Goal: Task Accomplishment & Management: Manage account settings

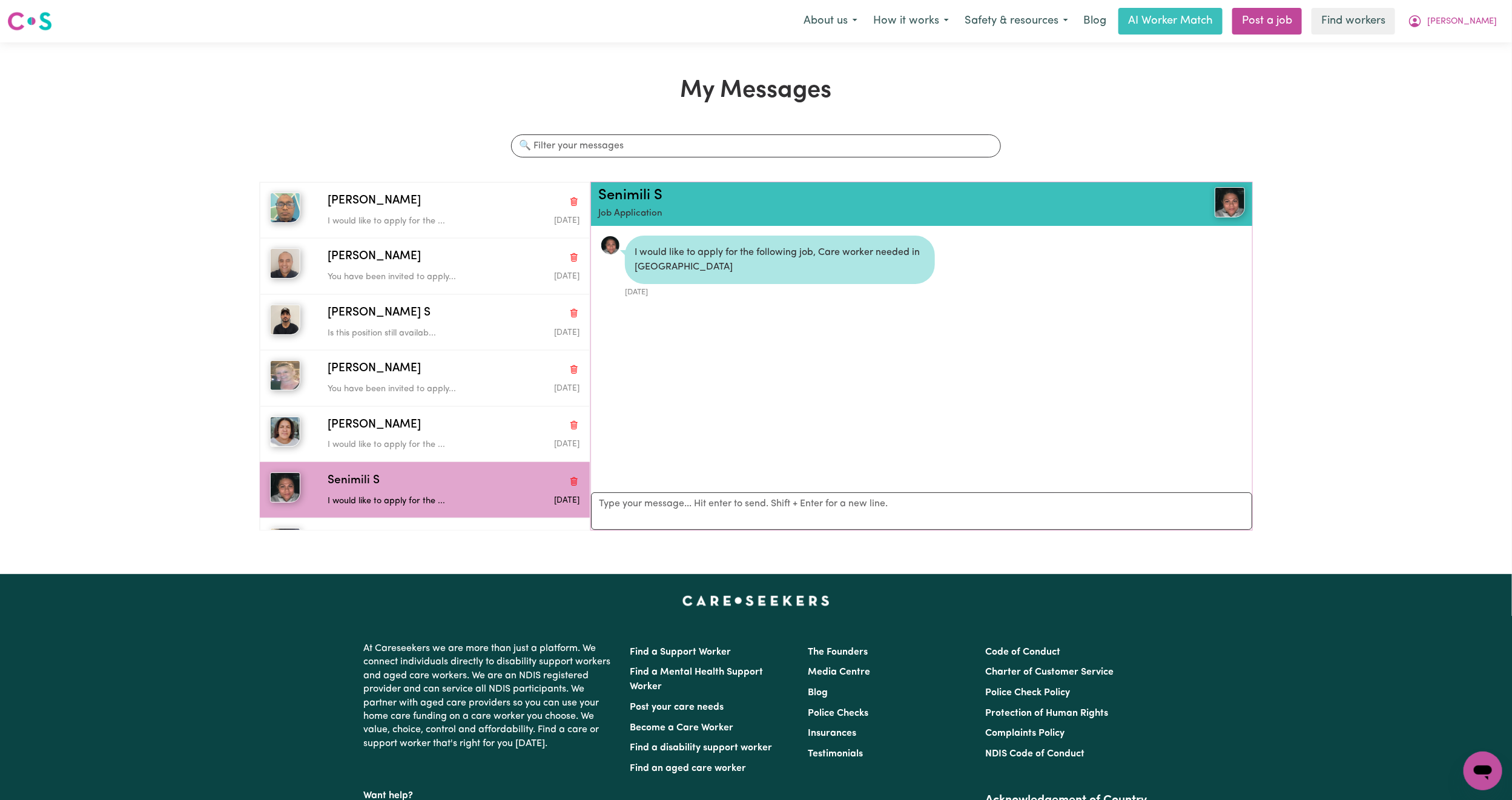
scroll to position [8, 0]
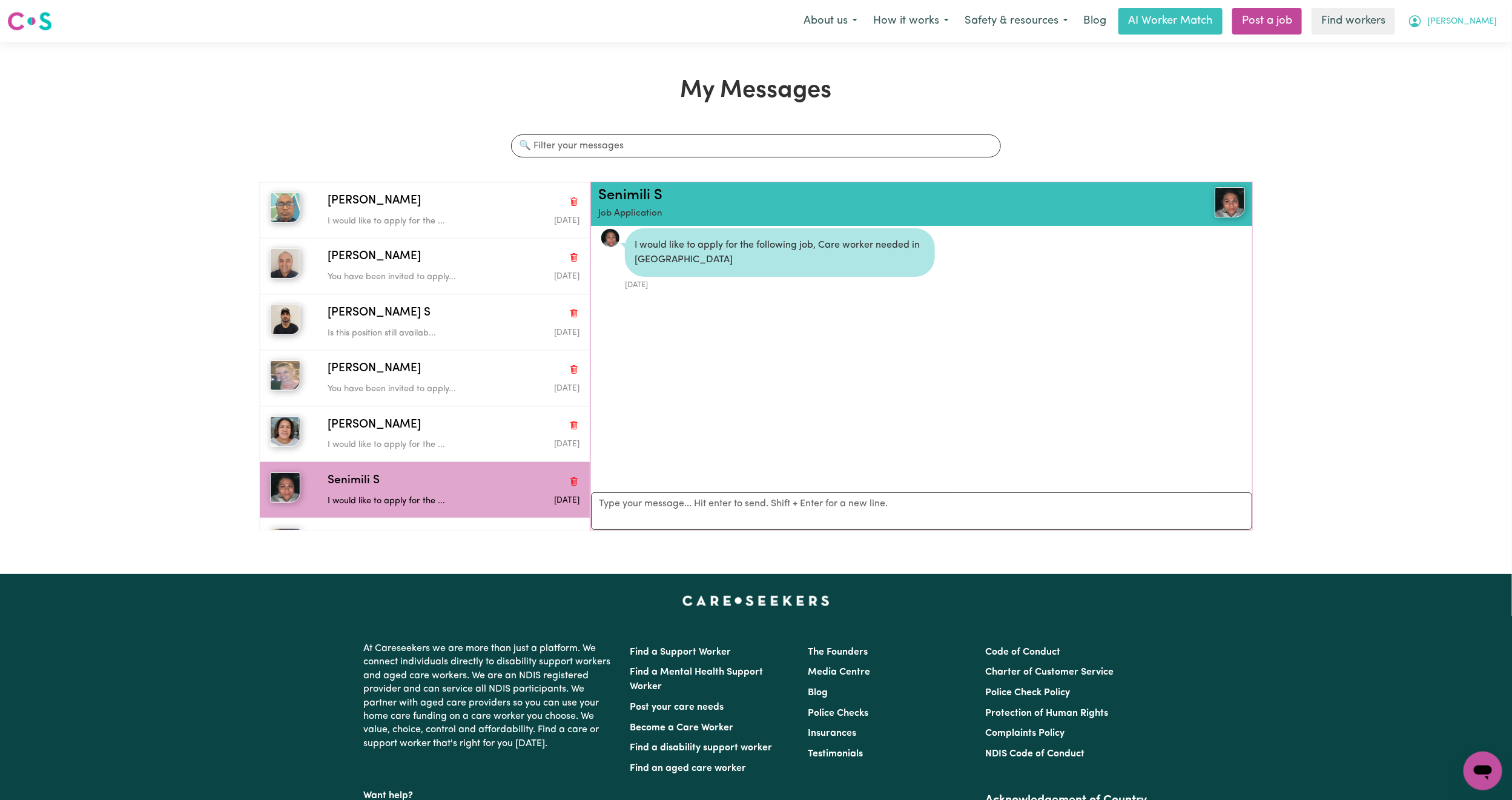
click at [1485, 17] on span "Trent" at bounding box center [1462, 22] width 70 height 13
click at [1433, 74] on link "Logout" at bounding box center [1456, 70] width 96 height 23
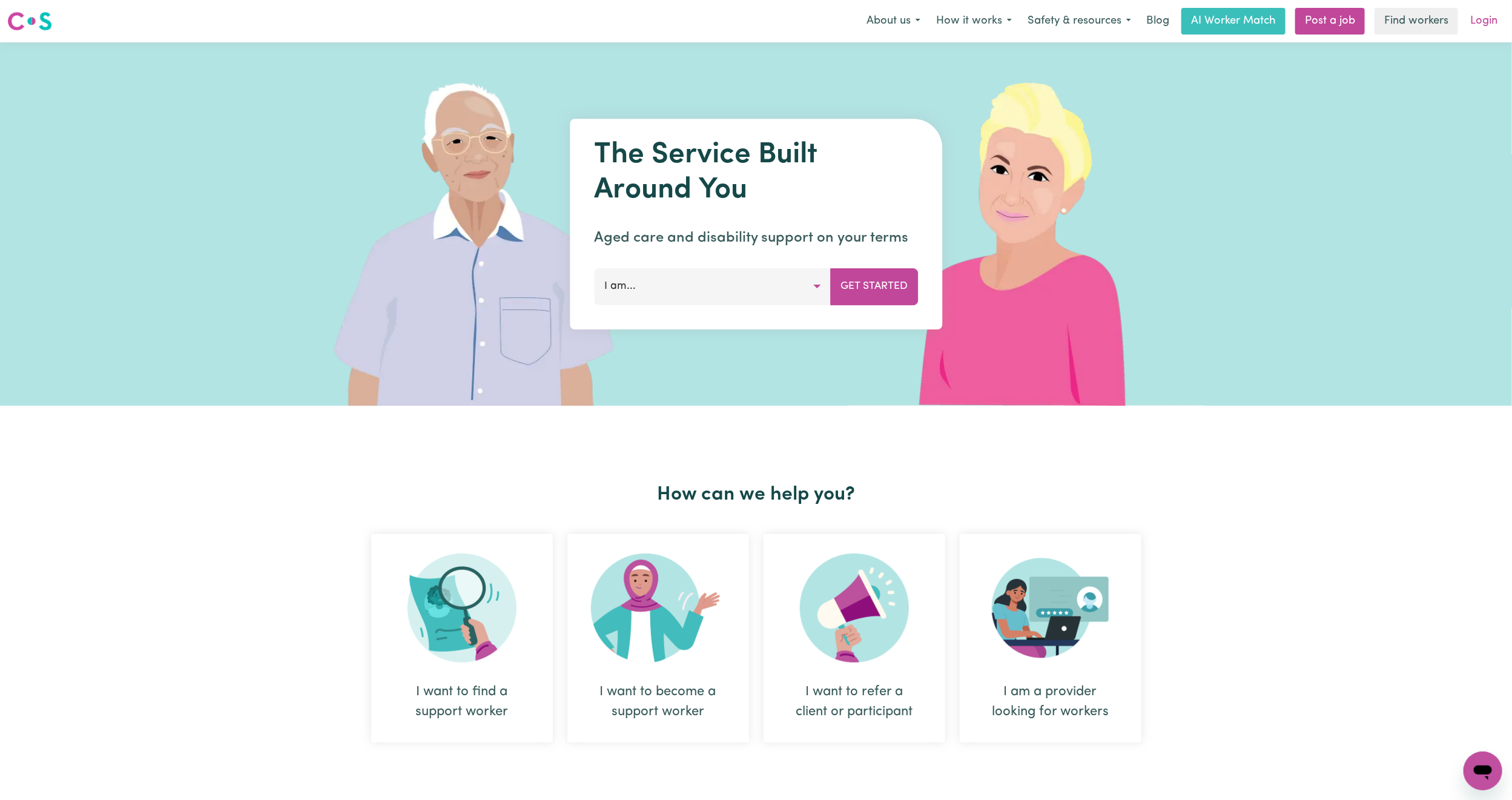
click at [1488, 17] on link "Login" at bounding box center [1484, 21] width 42 height 27
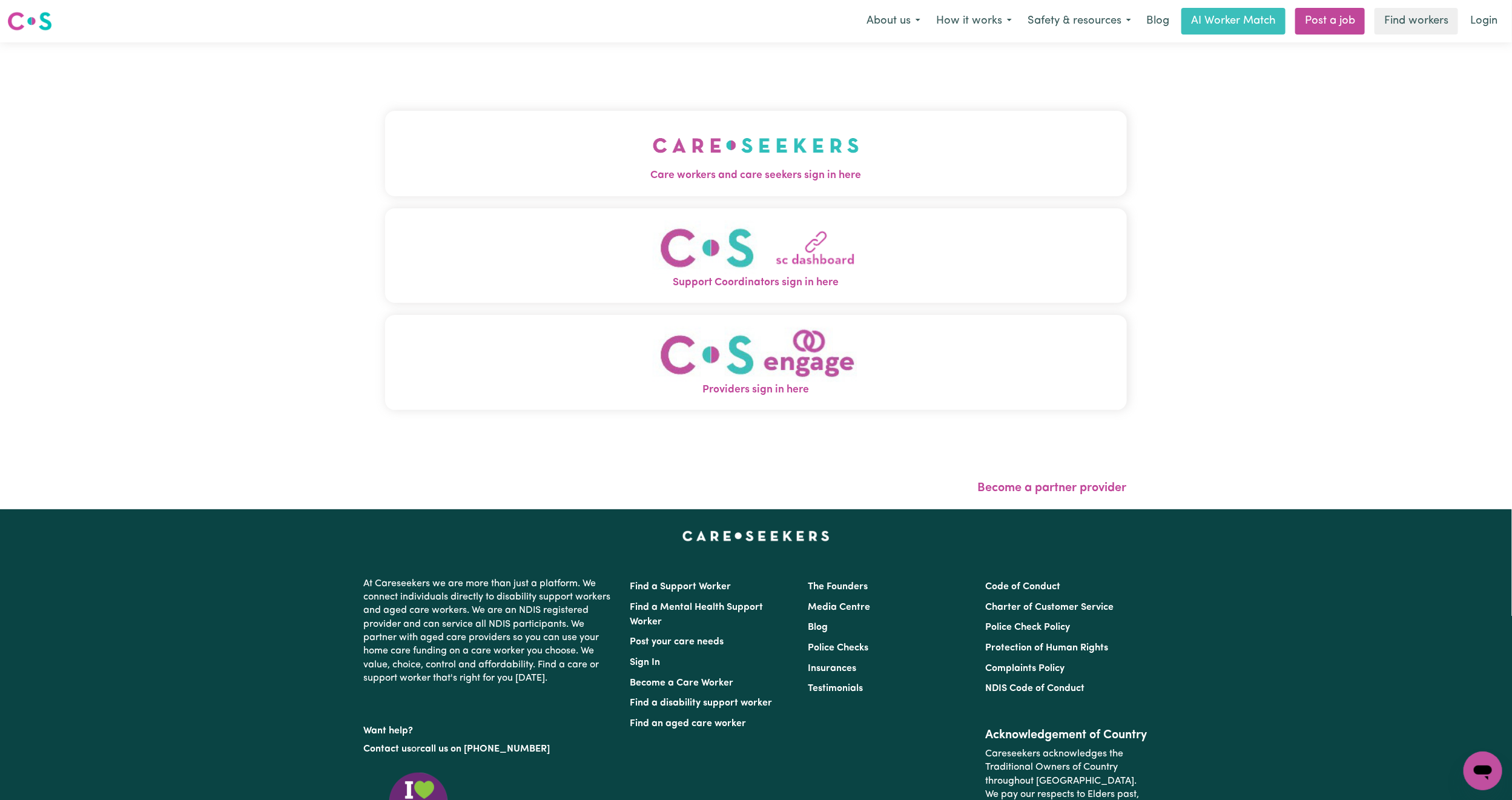
click at [555, 144] on button "Care workers and care seekers sign in here" at bounding box center [755, 154] width 742 height 85
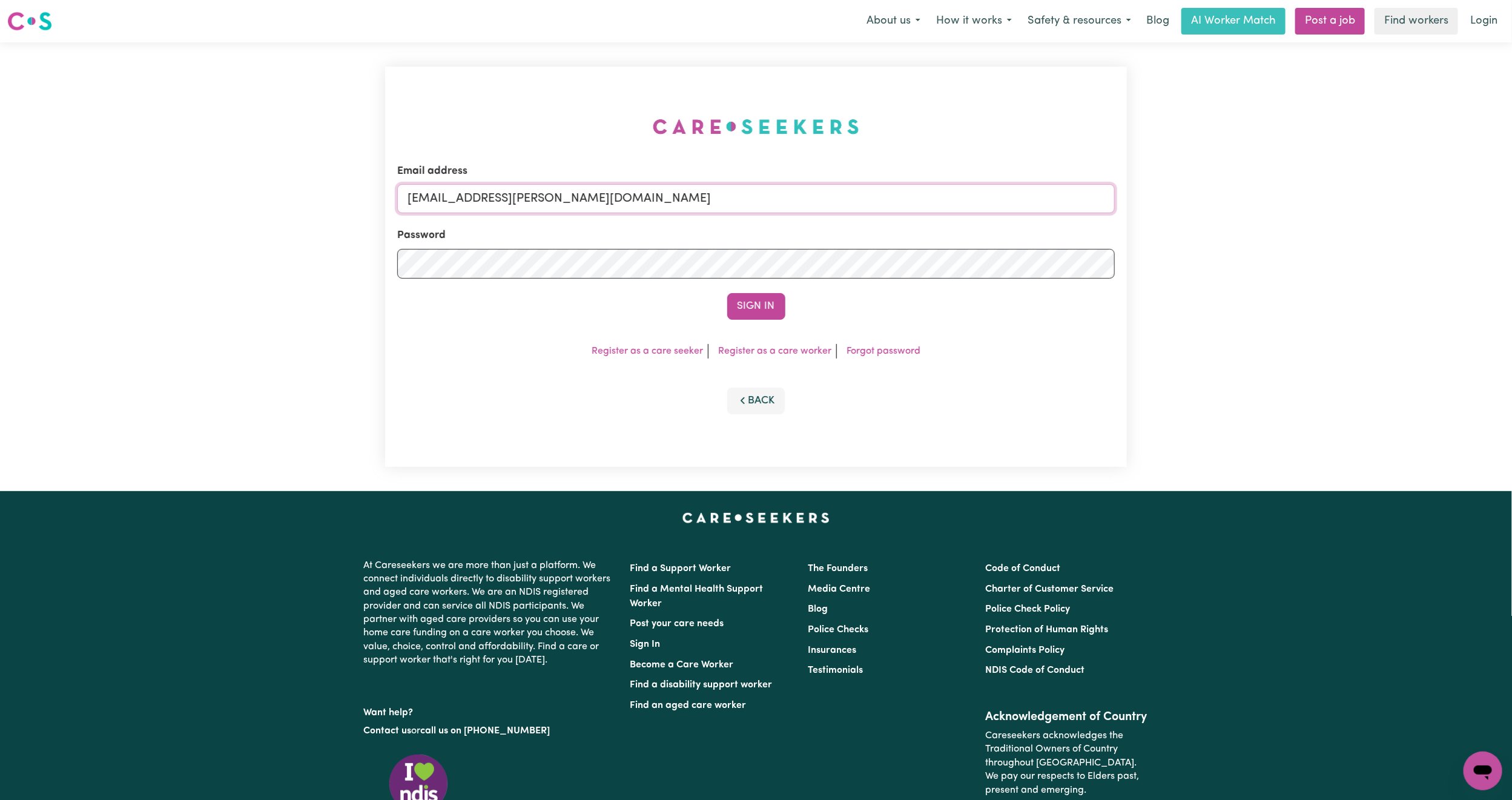
click at [855, 276] on form "Email address superuser~mikayla@careseekers.com.au Password Sign In" at bounding box center [756, 241] width 718 height 156
paste input "kath.winters72@gmail.com"
type input "superuser~kath.winters72@gmail.com"
click at [742, 298] on button "Sign In" at bounding box center [756, 306] width 58 height 27
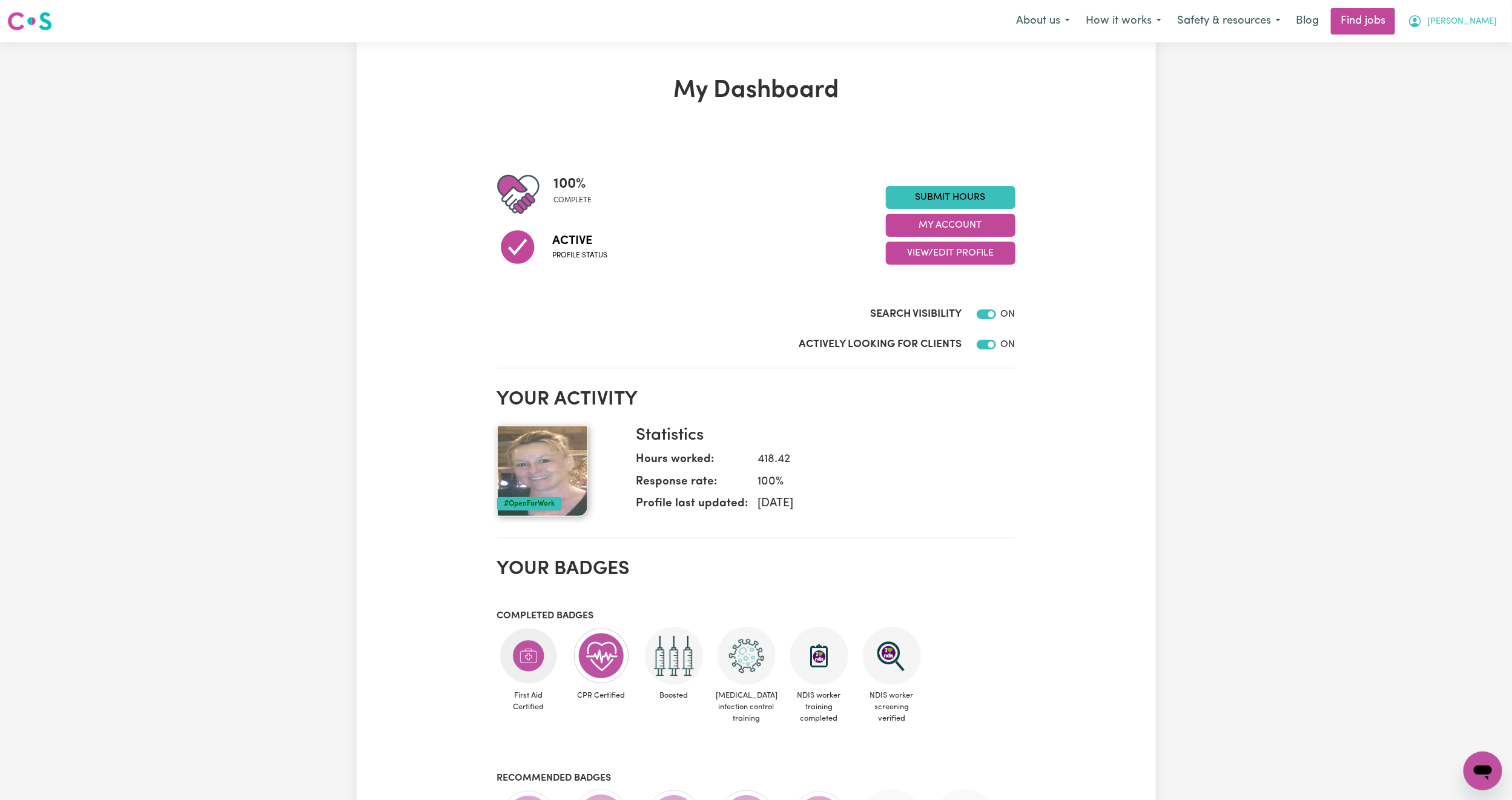
click at [1466, 32] on button "Katherine" at bounding box center [1452, 21] width 104 height 25
click at [1443, 51] on link "My Account" at bounding box center [1456, 48] width 96 height 23
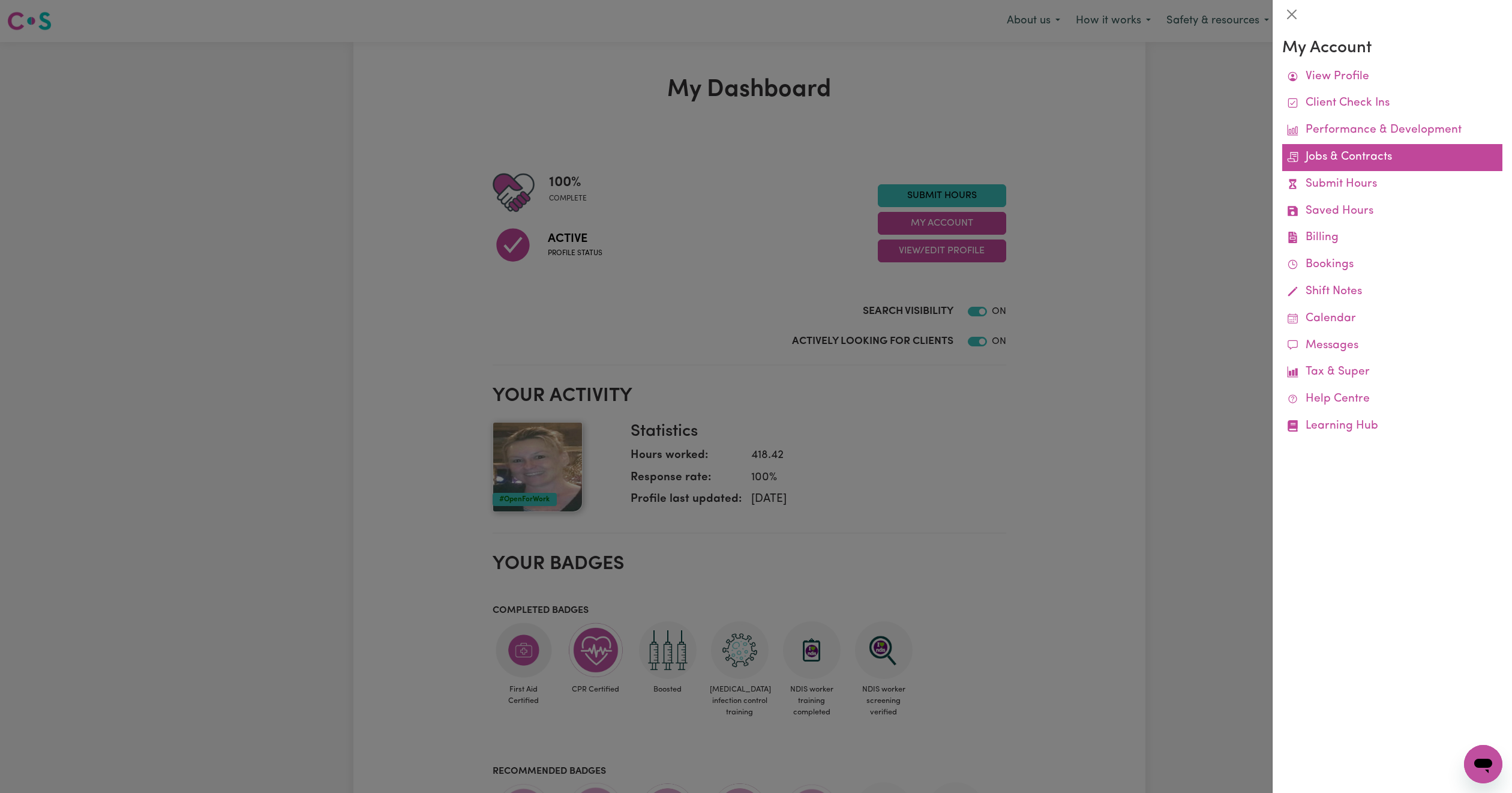
click at [1373, 156] on link "Jobs & Contracts" at bounding box center [1393, 158] width 220 height 27
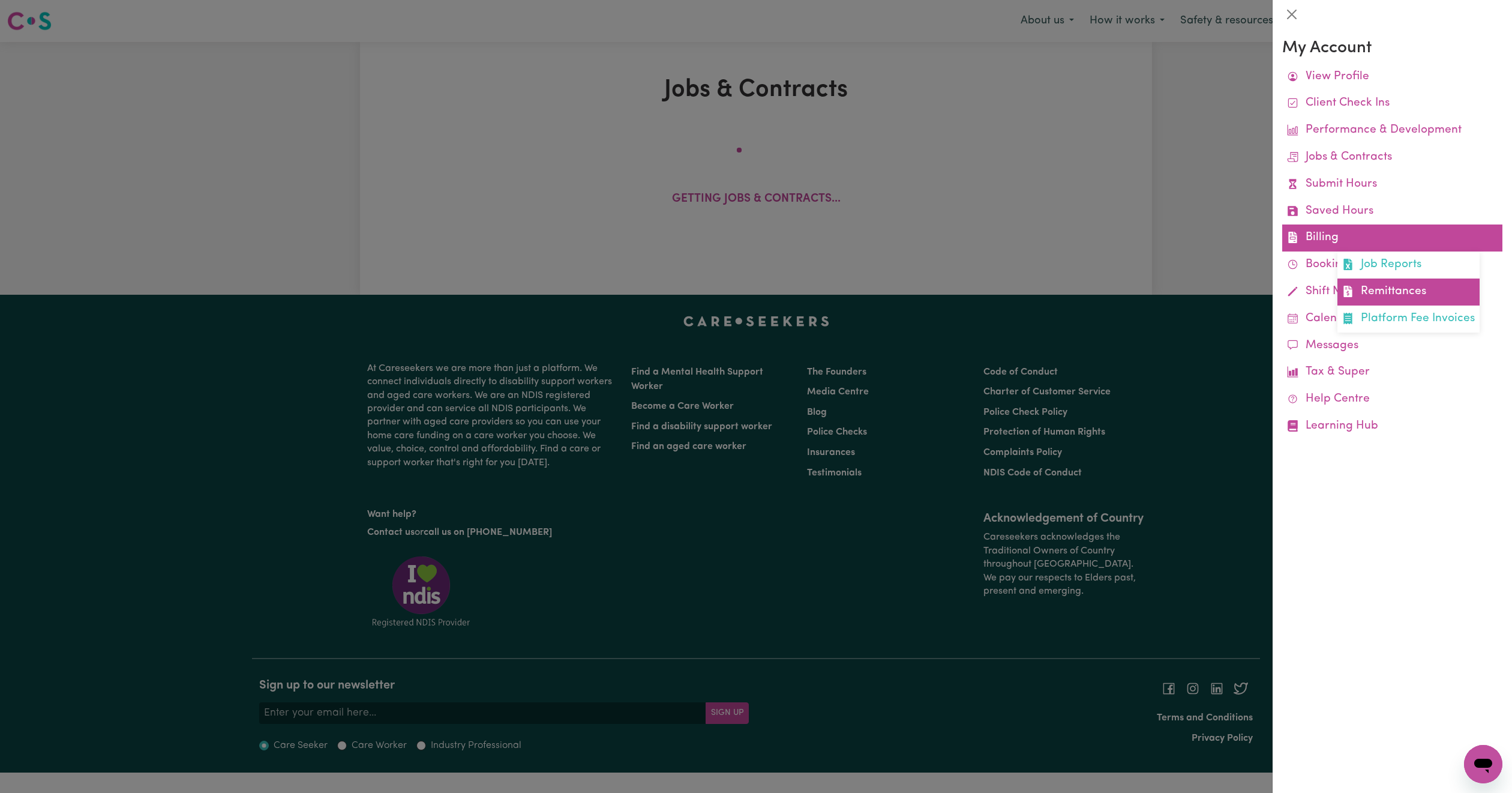
click at [1394, 290] on link "Remittances" at bounding box center [1408, 292] width 142 height 27
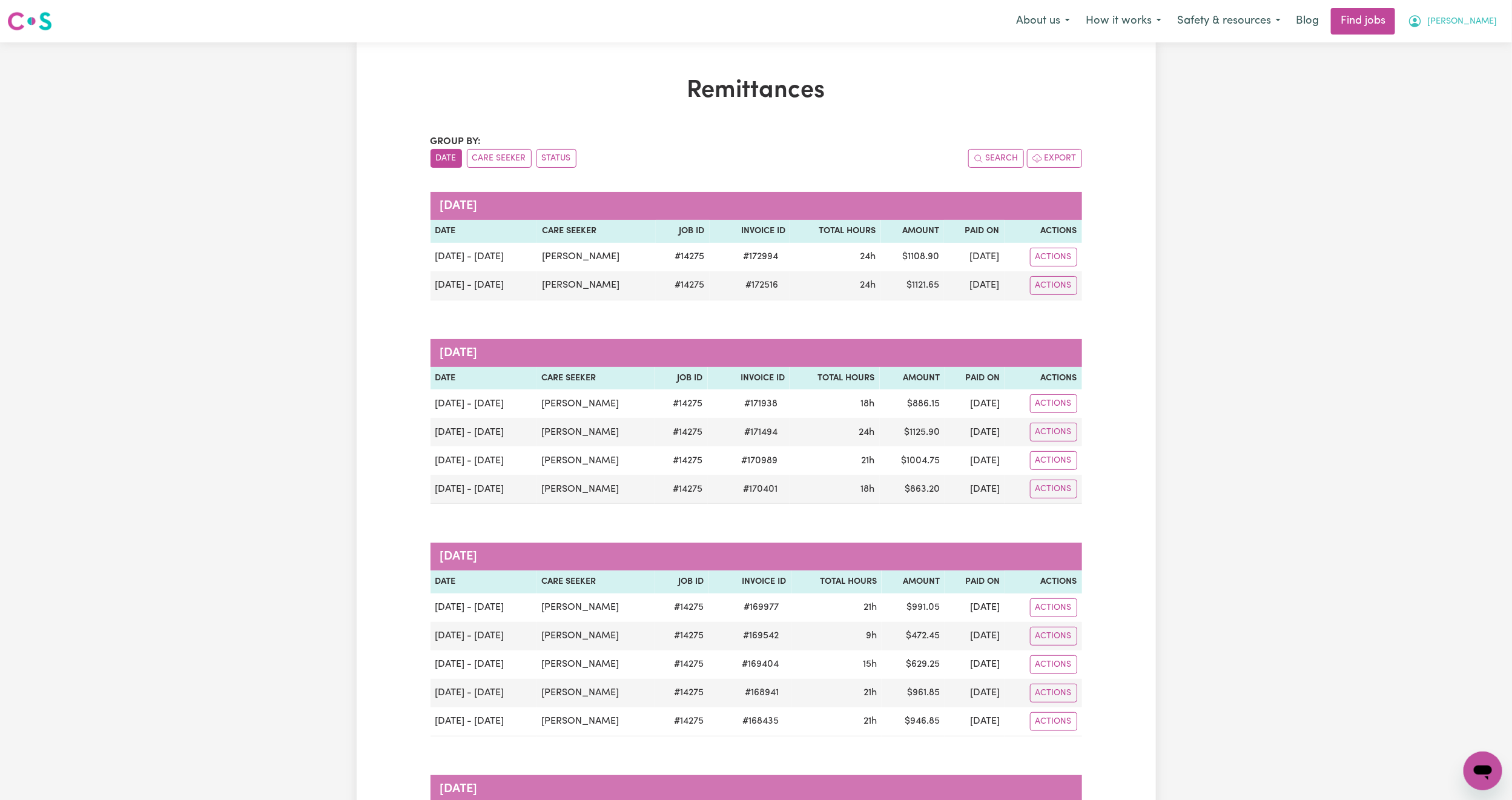
click at [1463, 17] on span "Katherine" at bounding box center [1462, 22] width 70 height 13
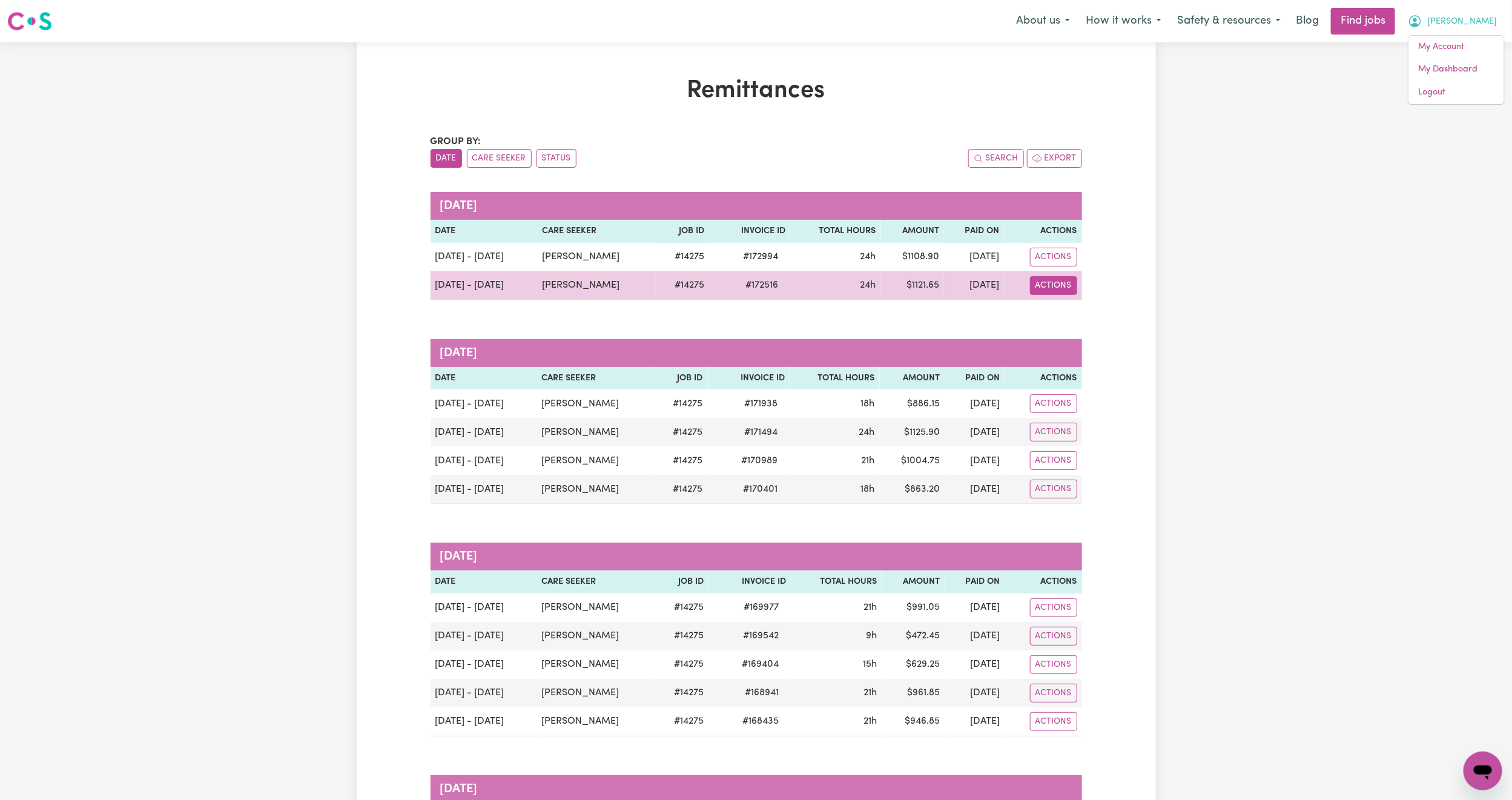
click at [1044, 294] on button "Actions" at bounding box center [1054, 285] width 48 height 19
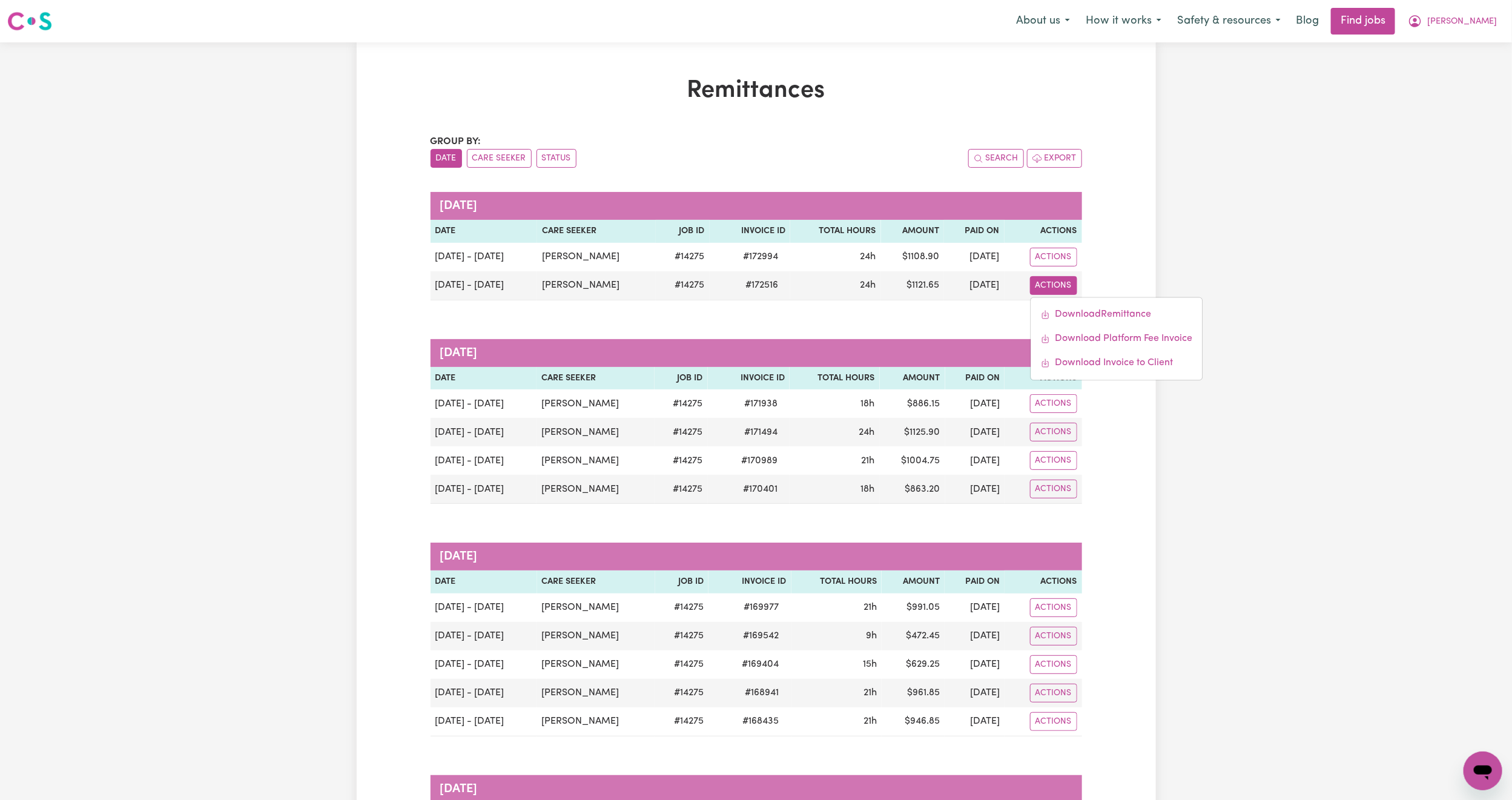
click at [1462, 27] on span "Katherine" at bounding box center [1462, 22] width 70 height 13
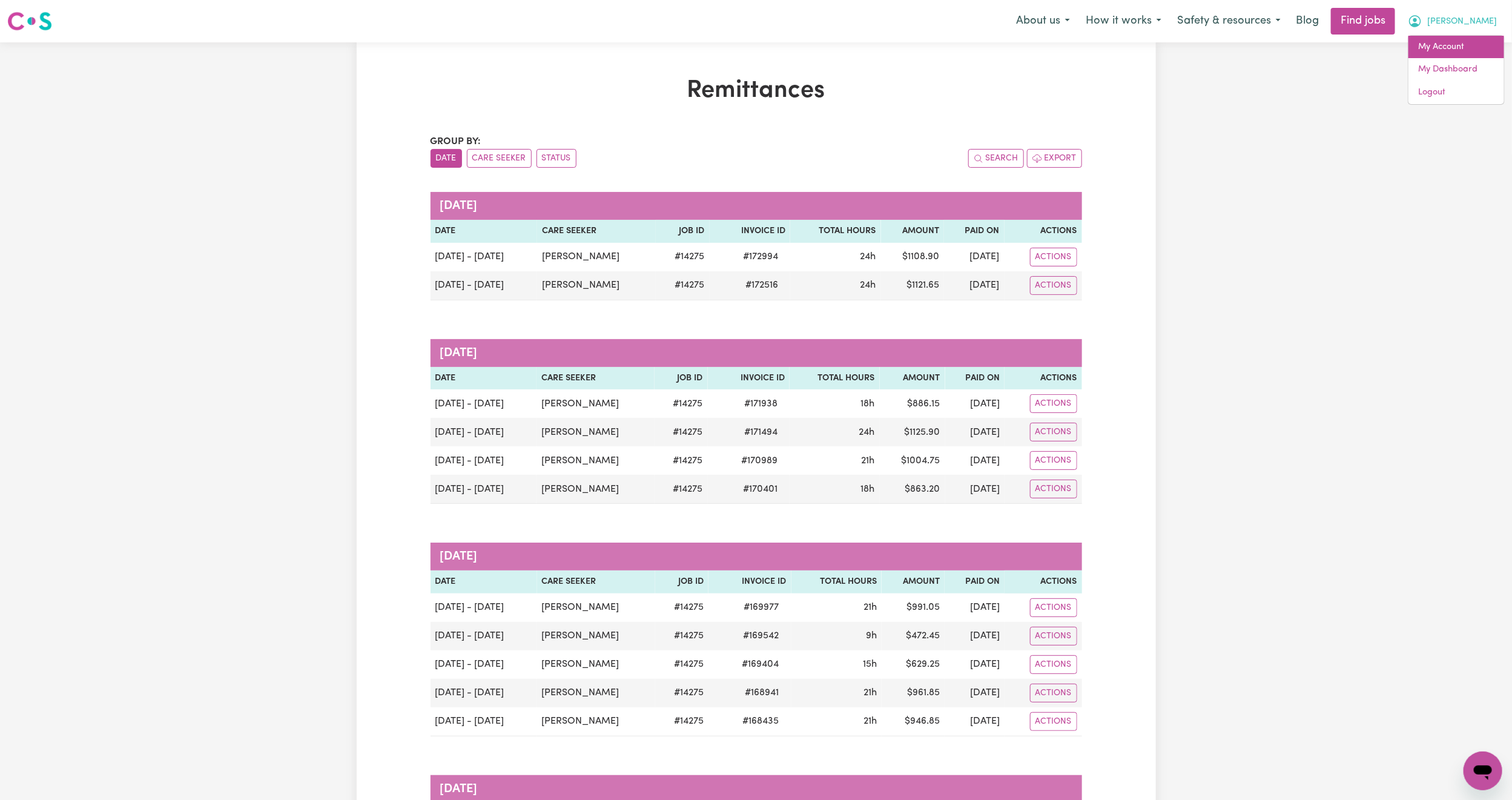
click at [1448, 51] on link "My Account" at bounding box center [1456, 48] width 96 height 23
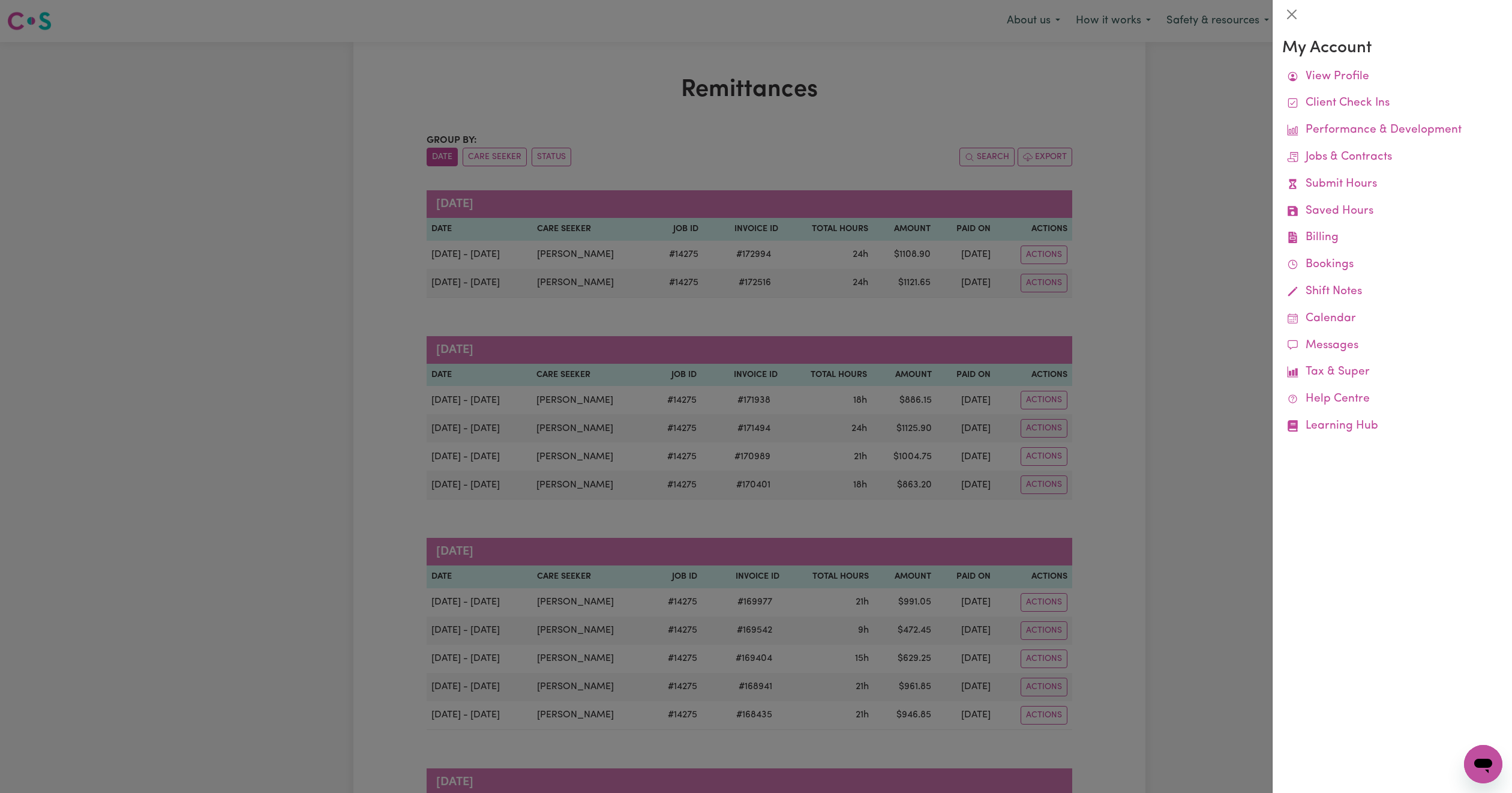
click at [1377, 62] on div "My Account View Profile Client Check Ins Performance & Development Jobs & Contr…" at bounding box center [1393, 239] width 220 height 402
click at [1287, 13] on button "Close" at bounding box center [1292, 14] width 19 height 19
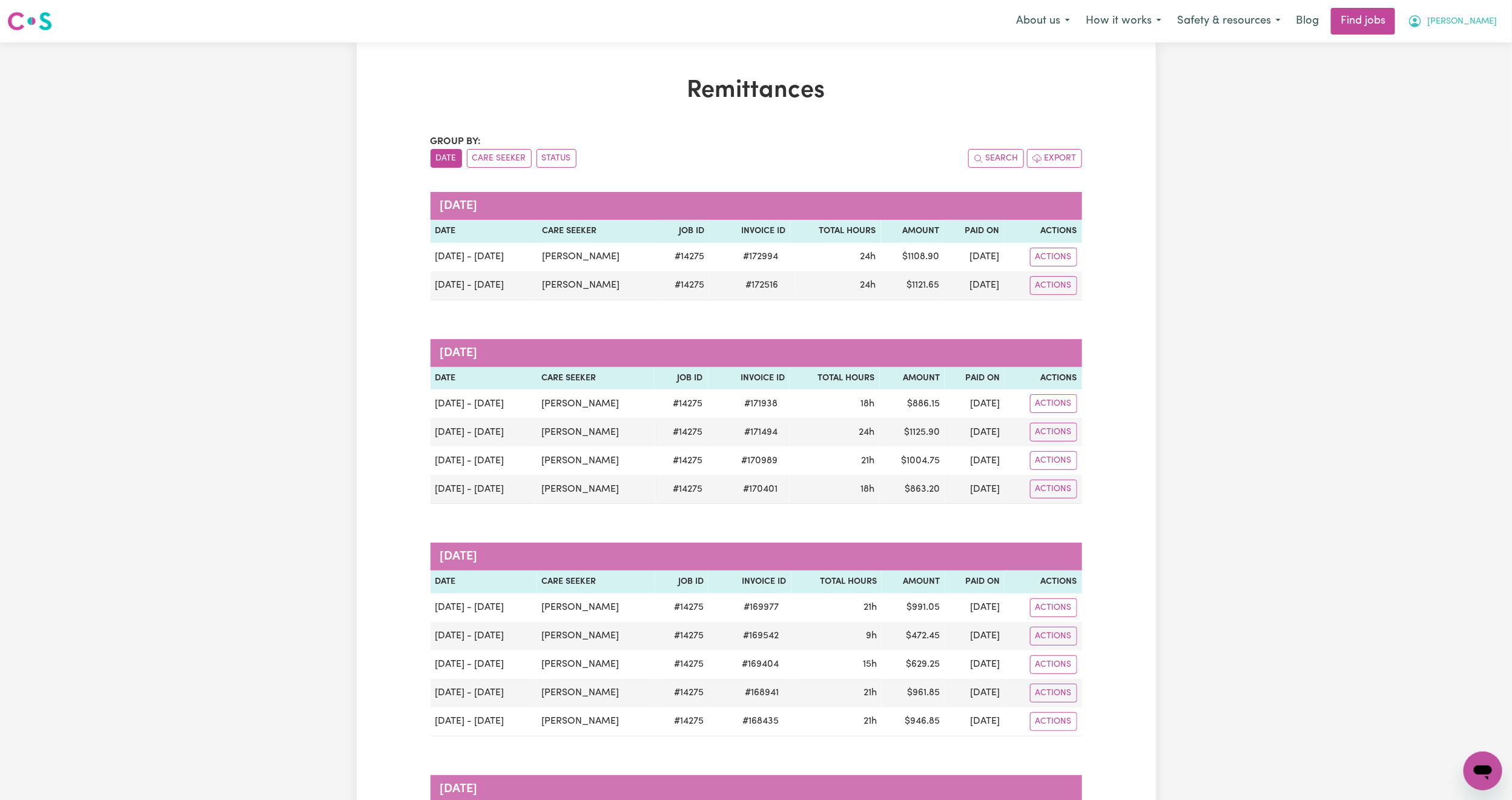
click at [1481, 32] on button "Katherine" at bounding box center [1452, 21] width 104 height 25
click at [1452, 93] on link "Logout" at bounding box center [1456, 93] width 96 height 23
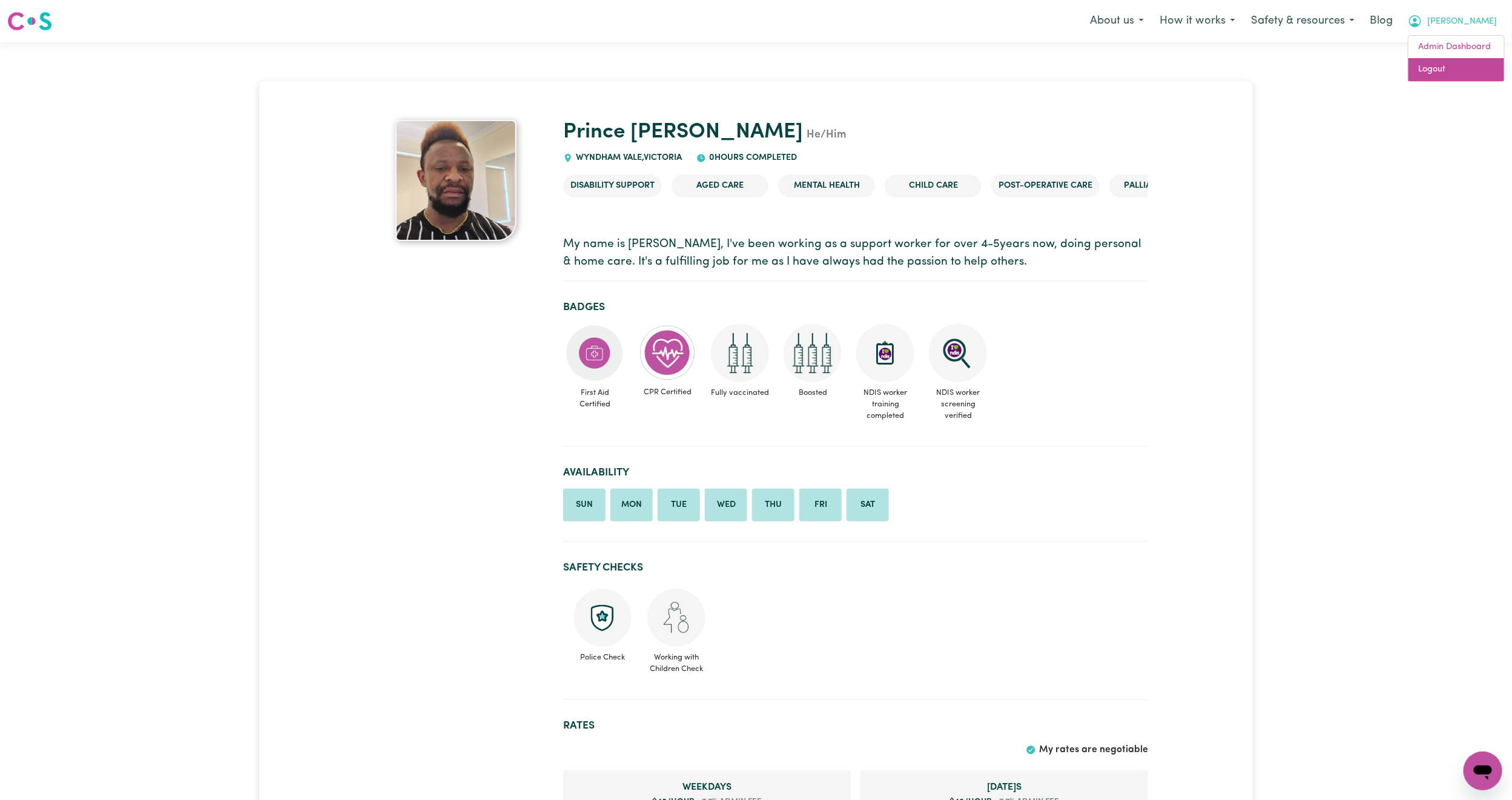
click at [1441, 63] on link "Logout" at bounding box center [1456, 70] width 96 height 23
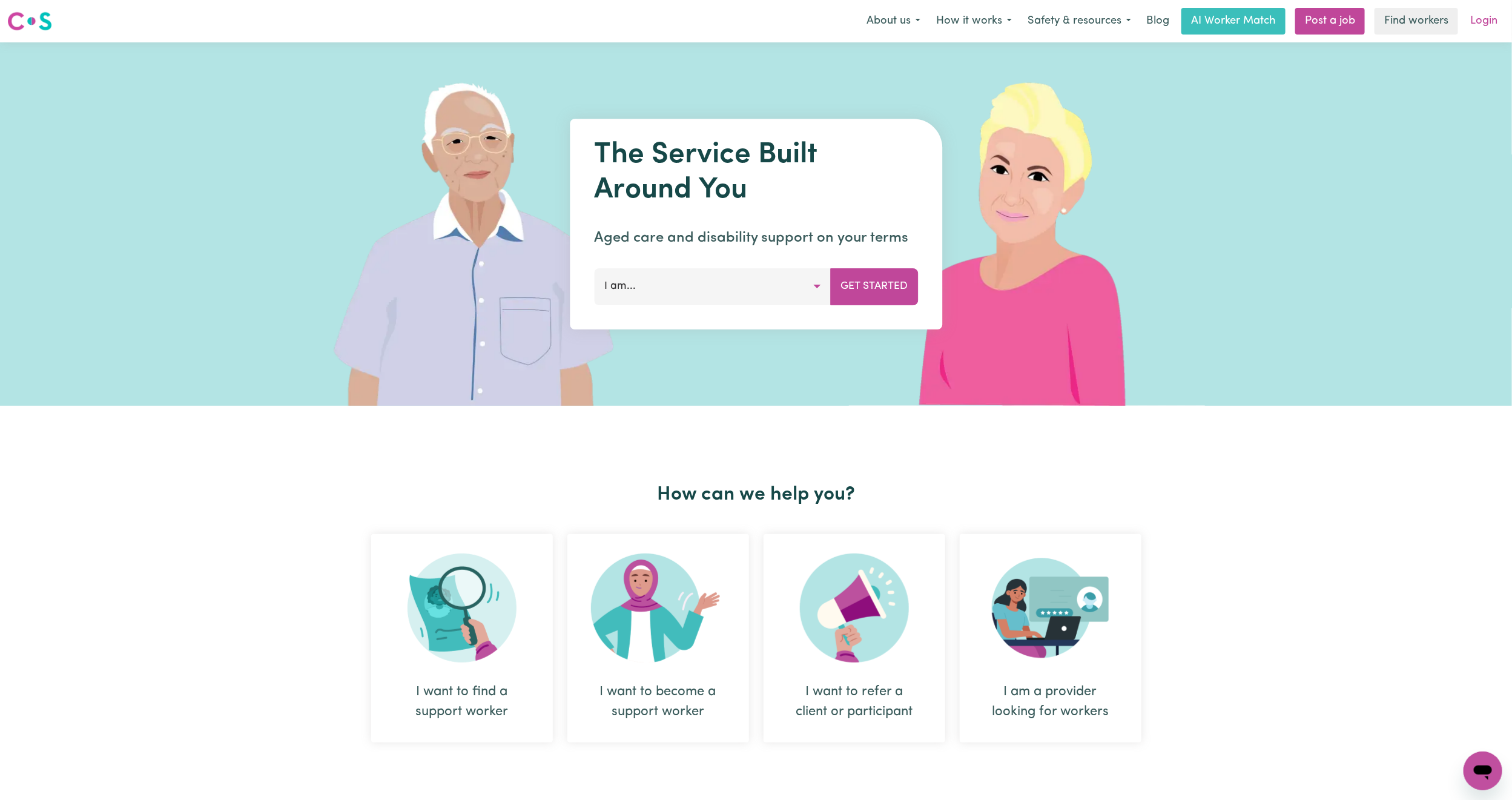
click at [1476, 13] on link "Login" at bounding box center [1484, 21] width 42 height 27
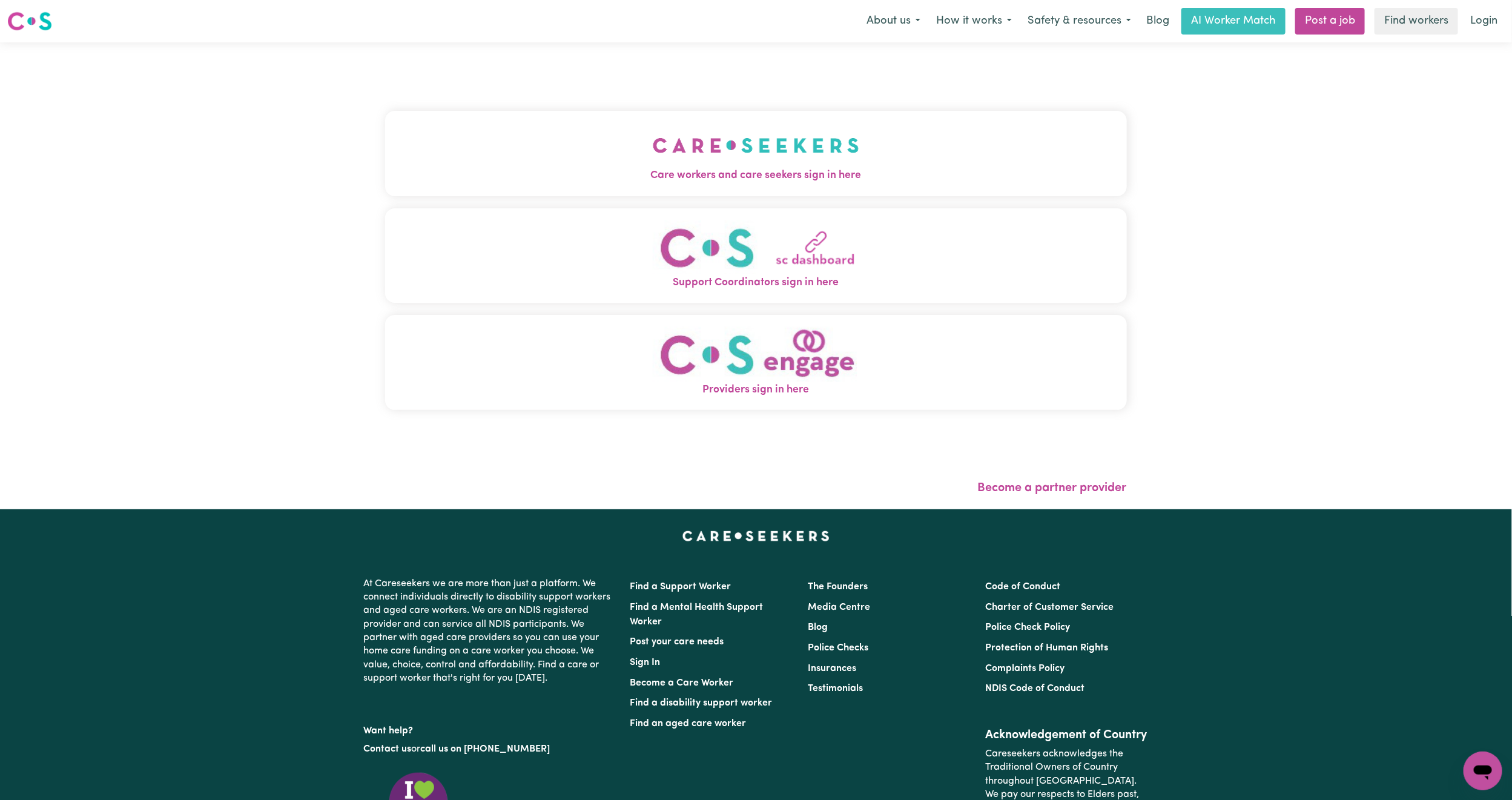
click at [720, 161] on button "Care workers and care seekers sign in here" at bounding box center [755, 154] width 742 height 85
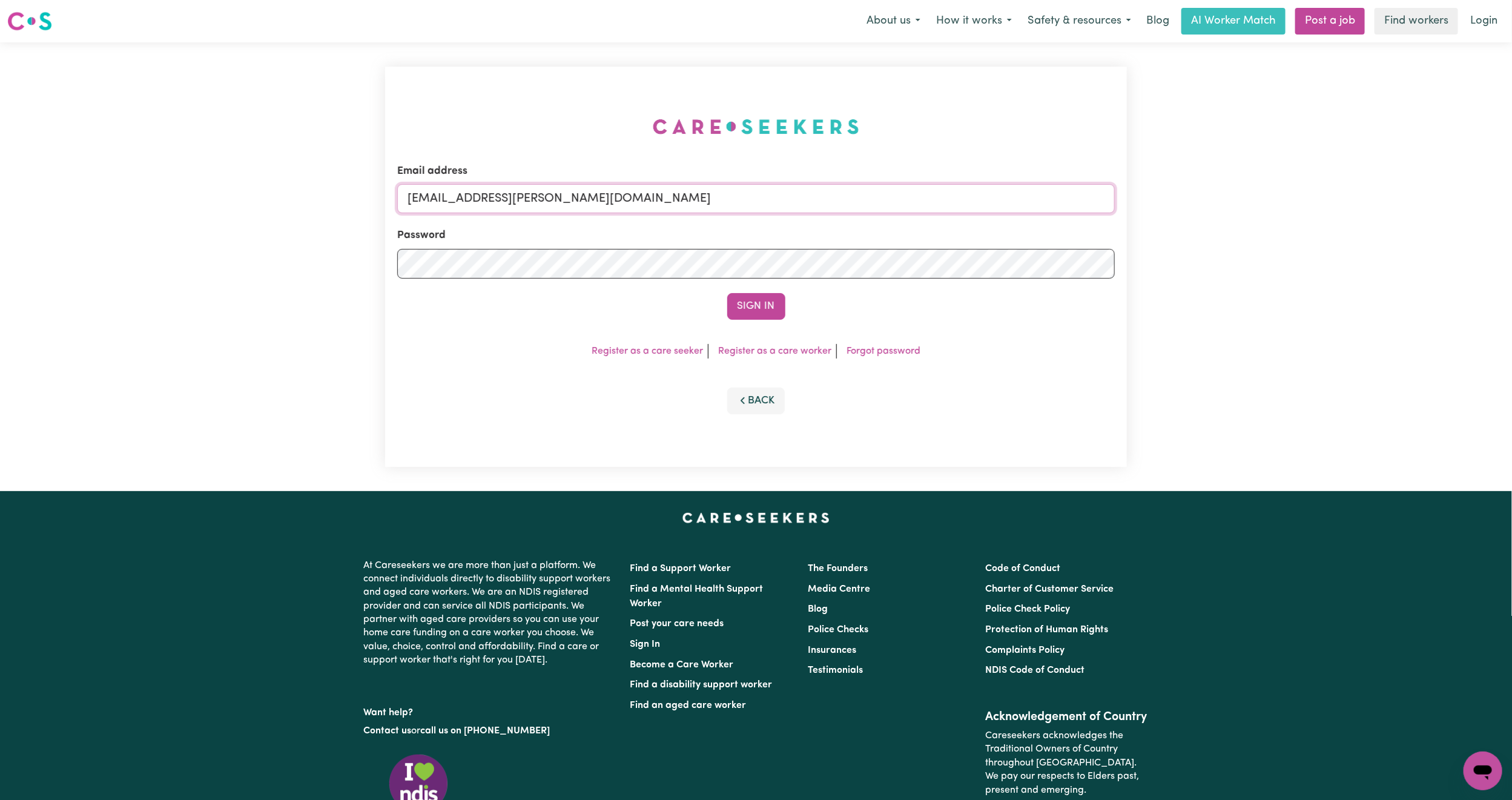
drag, startPoint x: 474, startPoint y: 200, endPoint x: 772, endPoint y: 241, distance: 300.8
click at [772, 241] on form "Email address superuser~mikayla@careseekers.com.au Password Sign In" at bounding box center [756, 241] width 718 height 156
paste input "debdoodles68@gmail.com"
type input "superuser~debdoodles68@gmail.com"
click at [763, 311] on button "Sign In" at bounding box center [756, 306] width 58 height 27
